Goal: Task Accomplishment & Management: Manage account settings

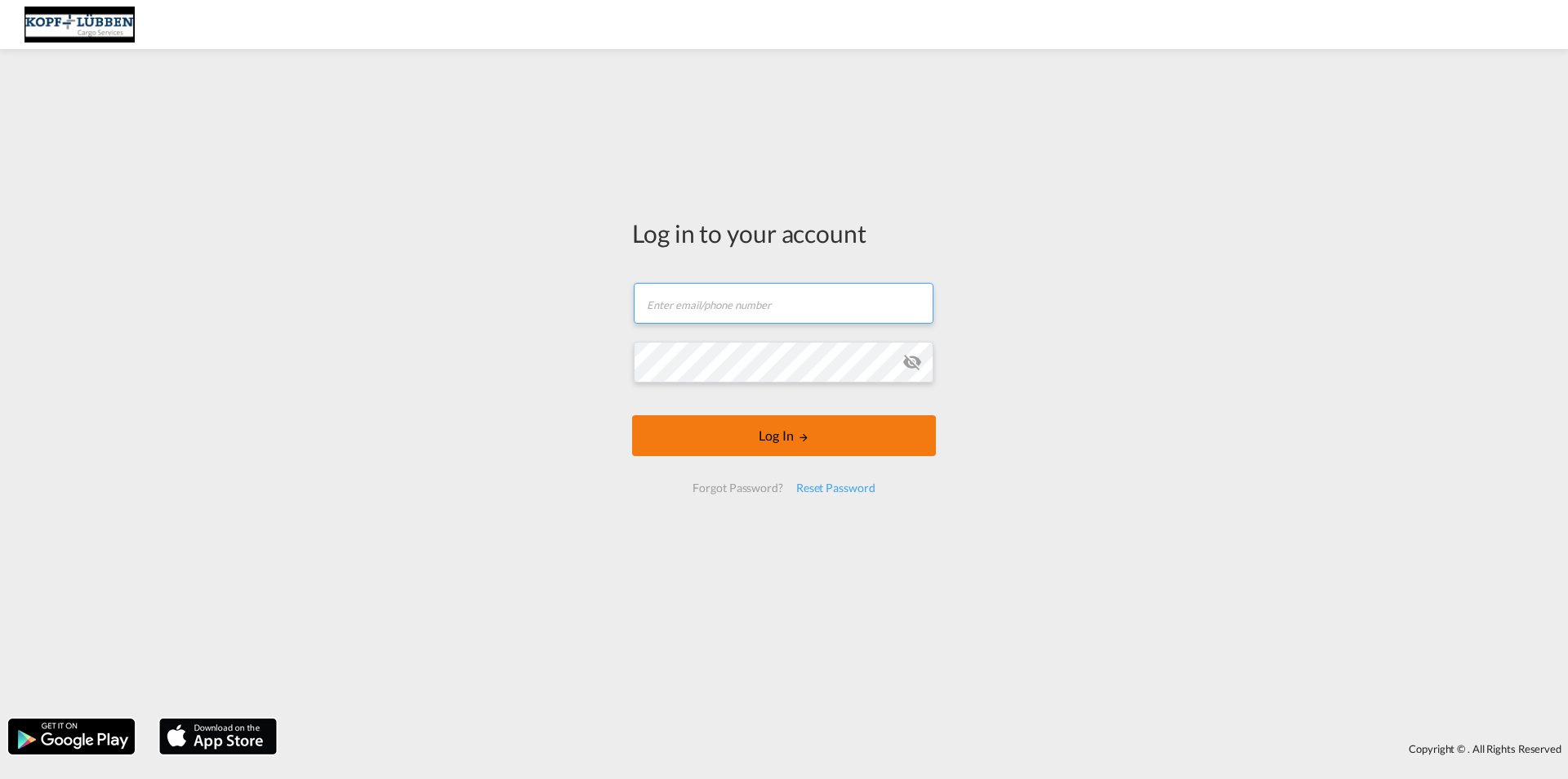
type input "[EMAIL_ADDRESS][PERSON_NAME][DOMAIN_NAME]"
click at [807, 447] on button "Log In" at bounding box center [784, 435] width 304 height 40
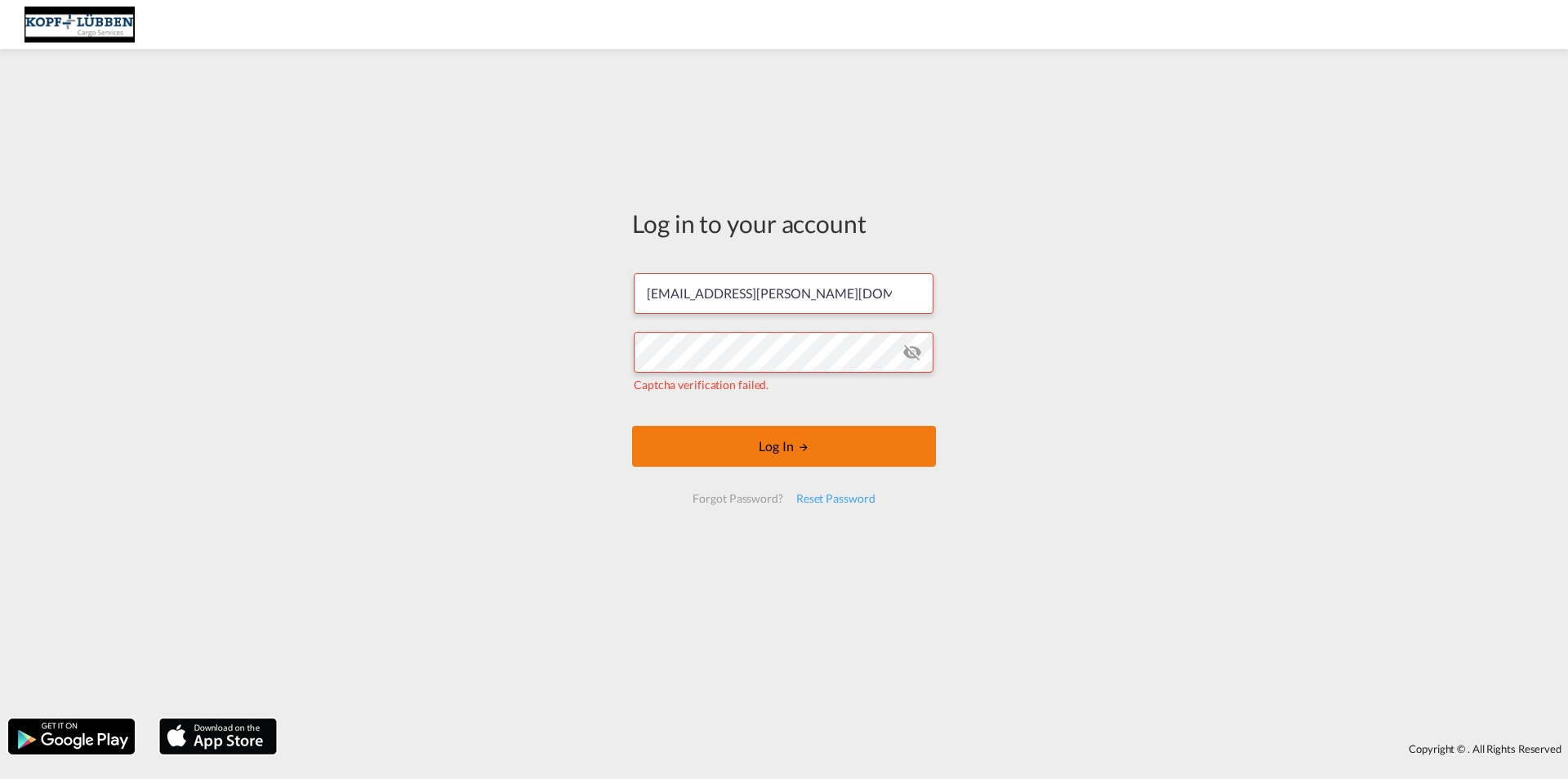
click at [809, 455] on button "Log In" at bounding box center [784, 446] width 304 height 40
click at [825, 453] on button "Log In" at bounding box center [784, 446] width 304 height 40
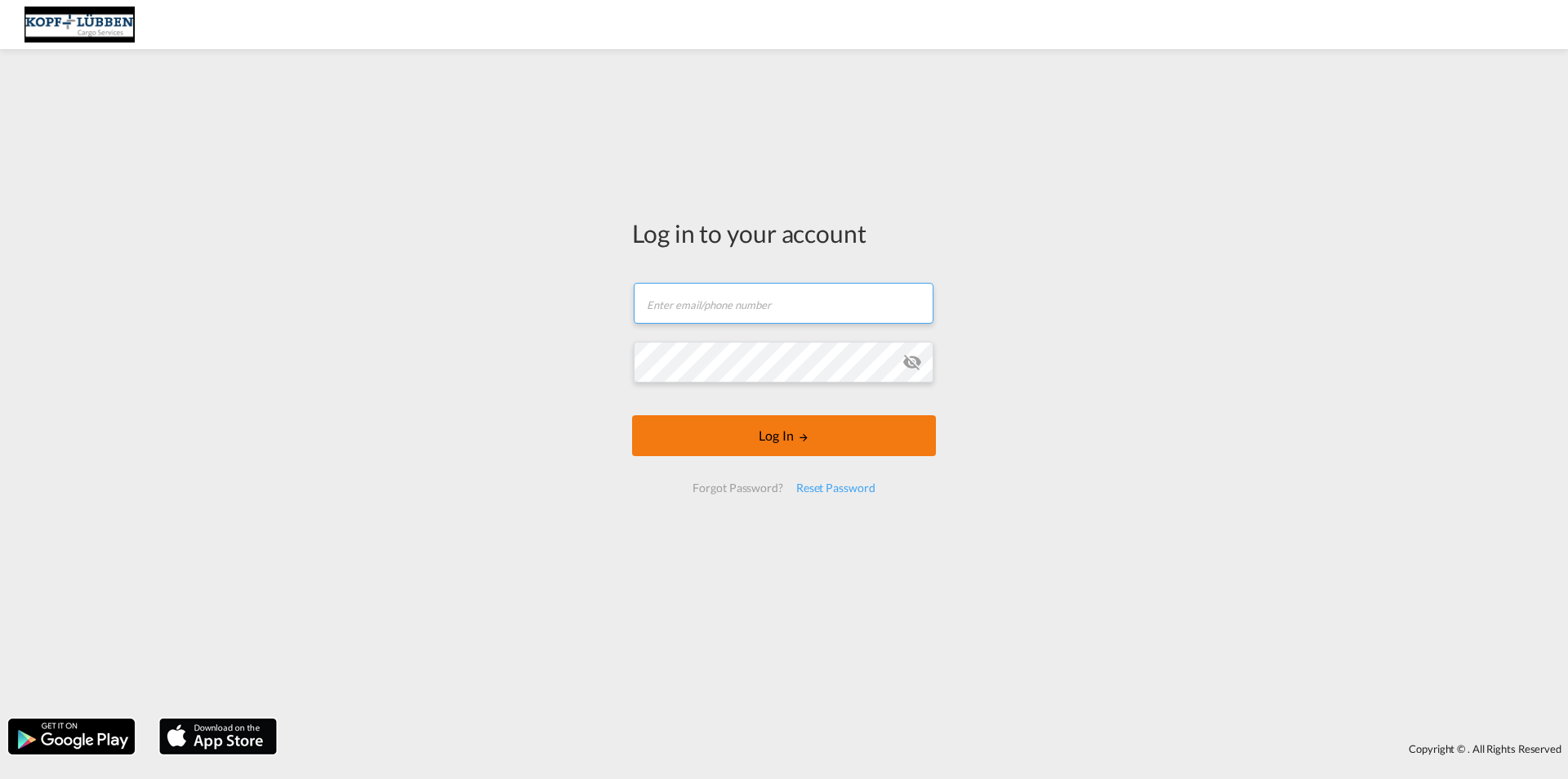
type input "[EMAIL_ADDRESS][PERSON_NAME][DOMAIN_NAME]"
click at [800, 441] on md-icon "LOGIN" at bounding box center [804, 438] width 12 height 12
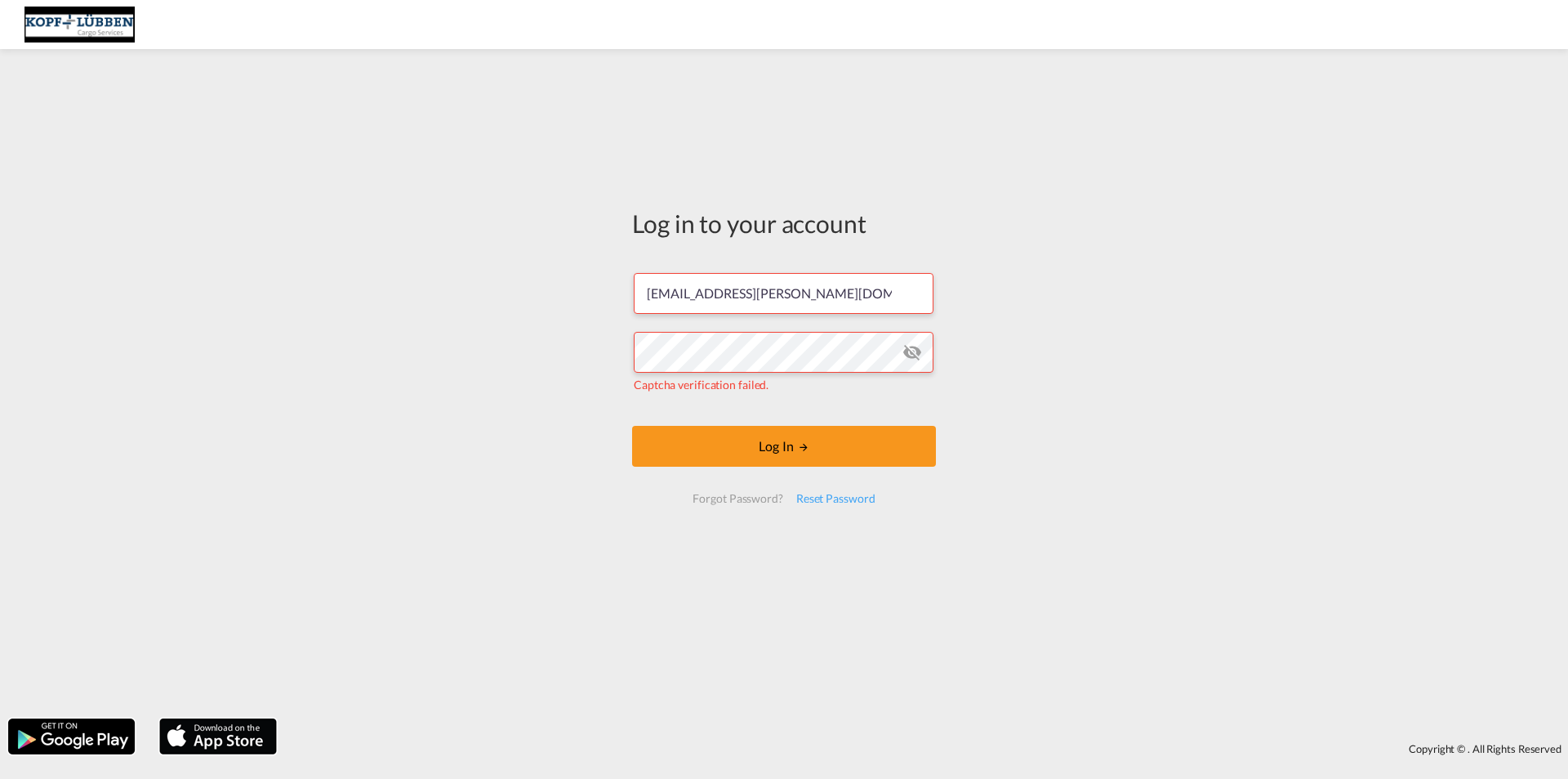
click at [1249, 503] on div "Log in to your account Export-Bremen@kopf-luebben.com Captcha verification fail…" at bounding box center [784, 384] width 1568 height 653
click at [910, 355] on md-icon "icon-eye-off" at bounding box center [913, 352] width 20 height 20
click at [990, 375] on div "Log in to your account Export-Bremen@kopf-luebben.com Captcha verification fail…" at bounding box center [784, 384] width 1568 height 653
click at [846, 452] on button "Log In" at bounding box center [784, 446] width 304 height 40
click at [810, 424] on form "Export-Bremen@kopf-luebben.com Captcha verification failed. Log In Forgot Passw…" at bounding box center [784, 388] width 304 height 262
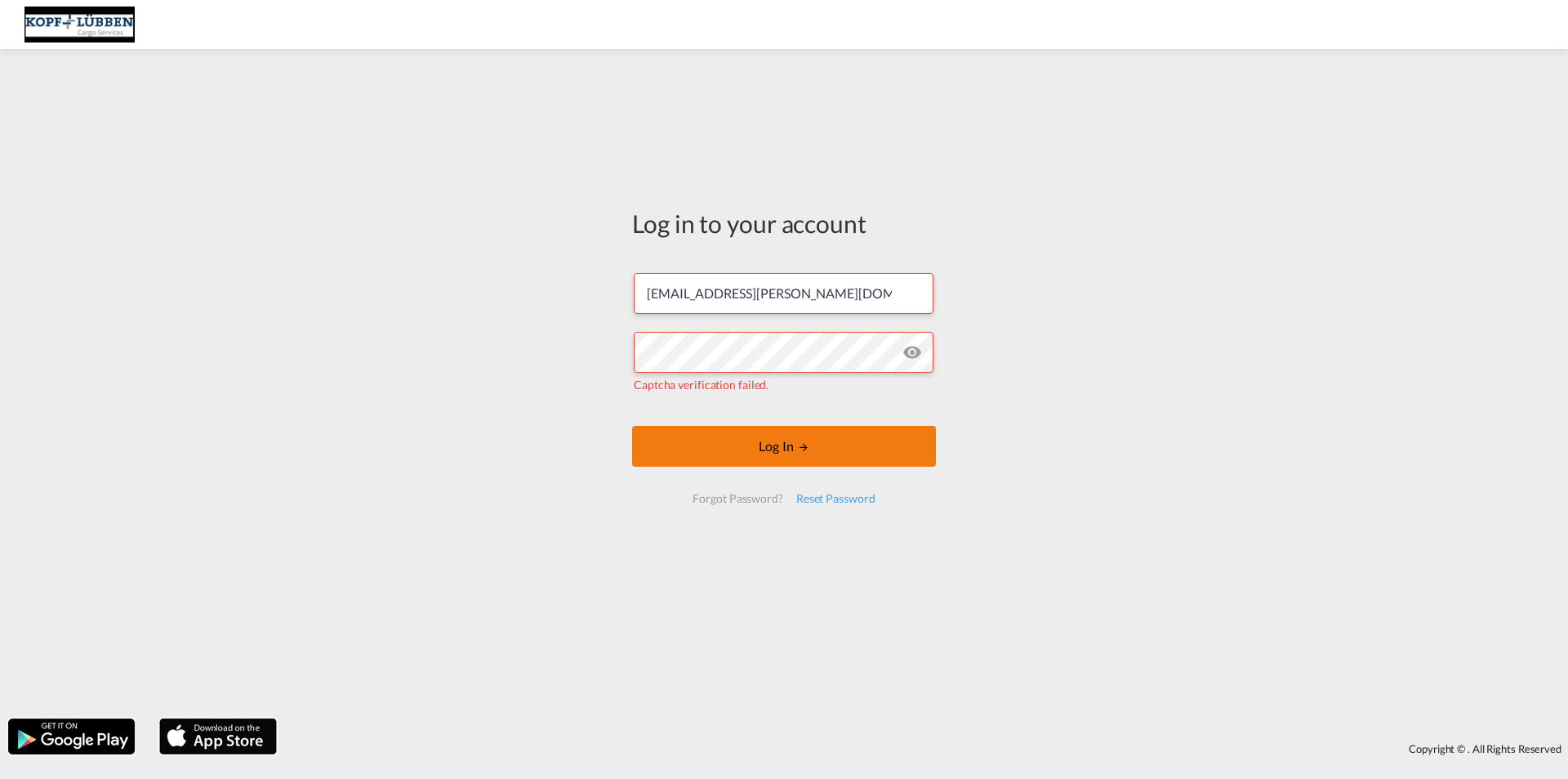
click at [781, 428] on button "Log In" at bounding box center [784, 446] width 304 height 40
click at [792, 457] on button "Log In" at bounding box center [784, 446] width 304 height 40
